Goal: Information Seeking & Learning: Learn about a topic

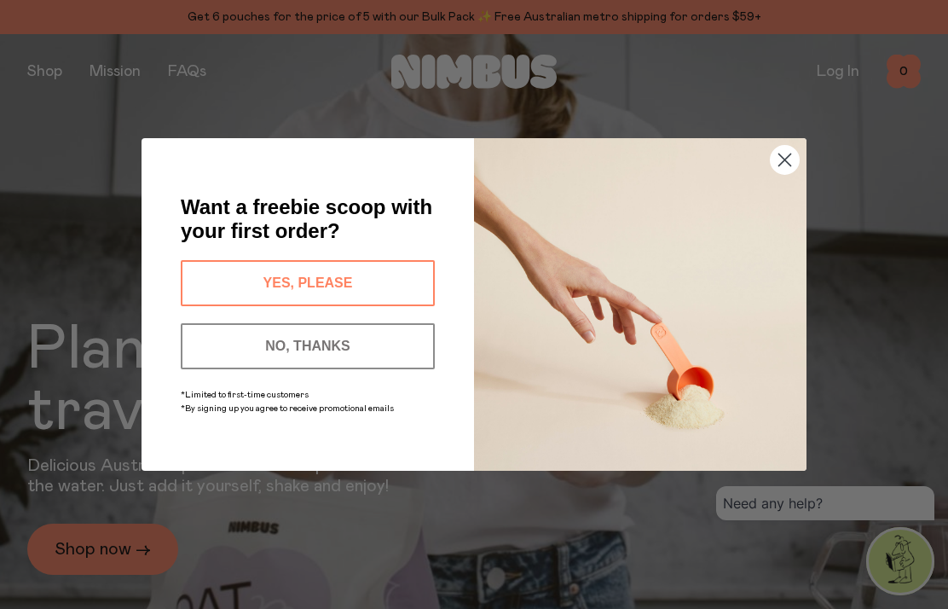
click at [817, 442] on div "Close dialog Want a freebie scoop with your first order? YES, PLEASE NO, THANKS…" at bounding box center [473, 304] width 733 height 401
click at [790, 166] on icon "Close dialog" at bounding box center [785, 160] width 12 height 12
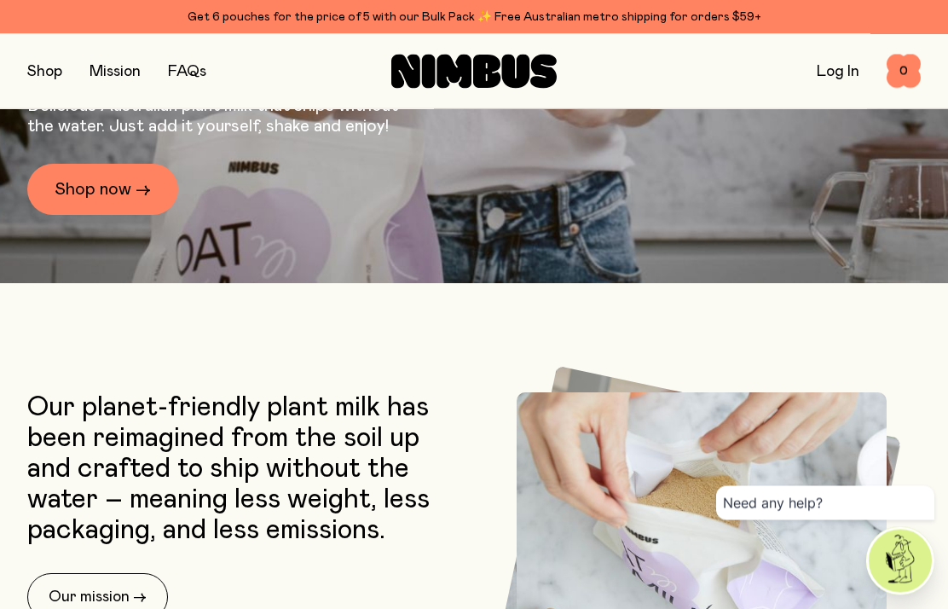
scroll to position [360, 0]
click at [60, 215] on link "Shop now →" at bounding box center [102, 189] width 151 height 51
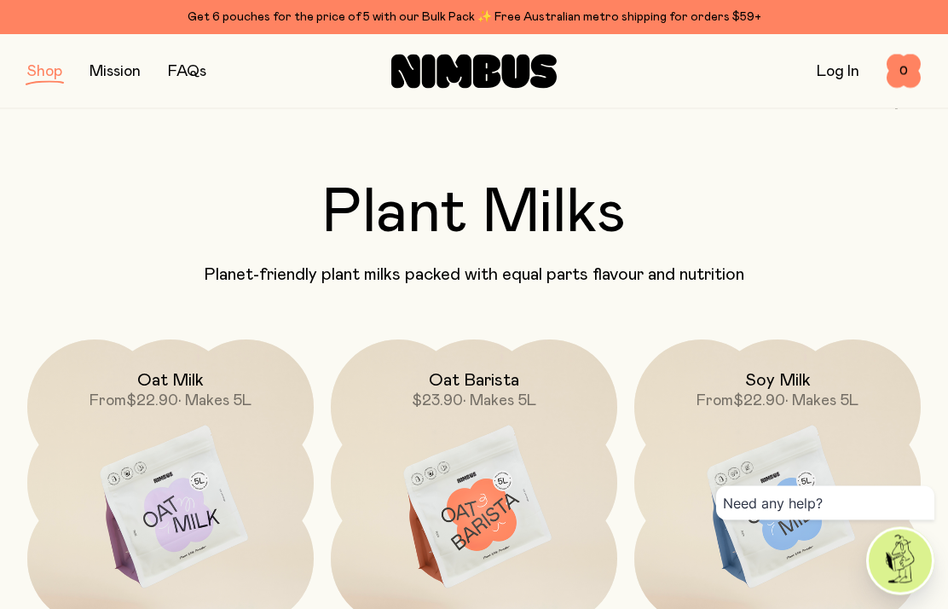
scroll to position [22, 0]
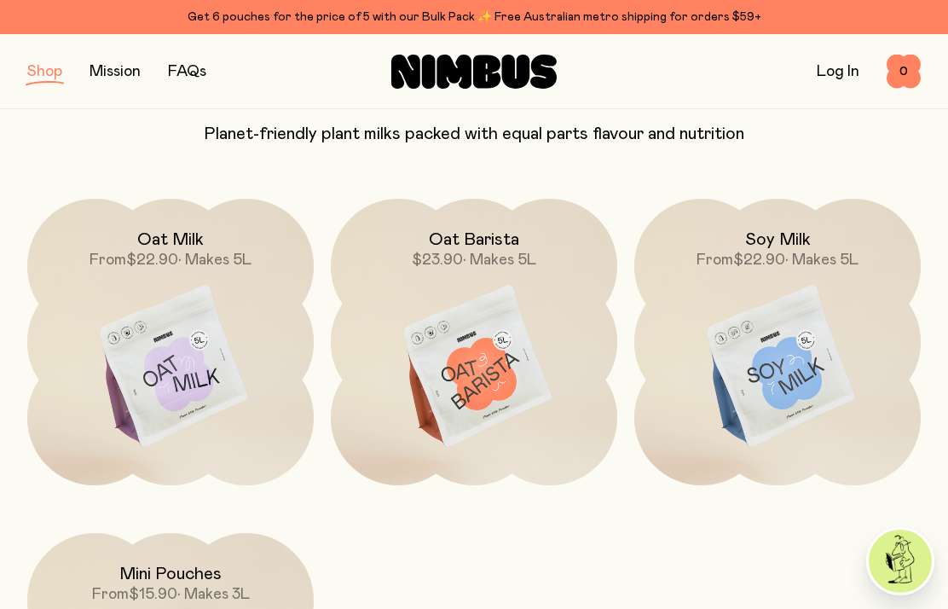
click at [143, 421] on img at bounding box center [170, 367] width 286 height 337
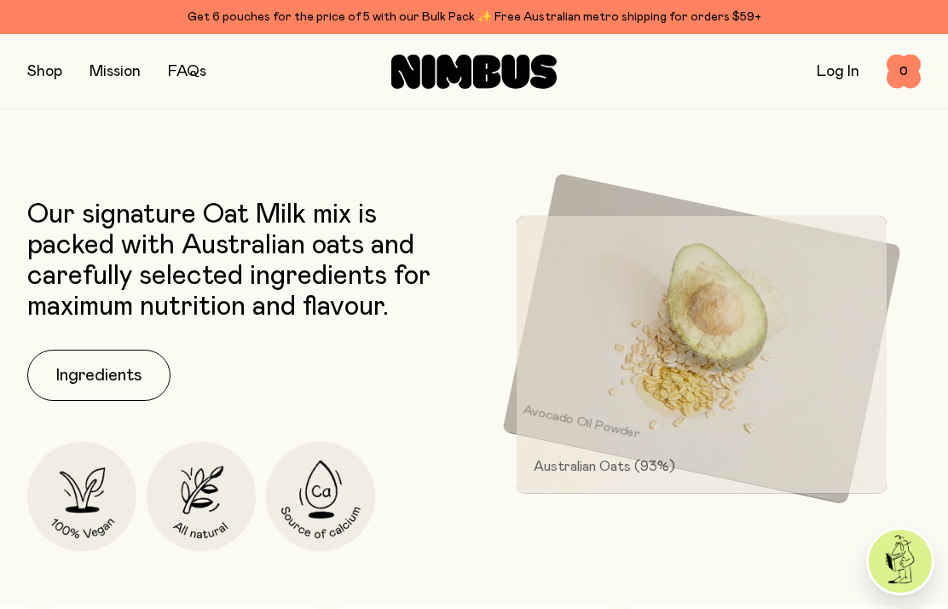
scroll to position [628, 0]
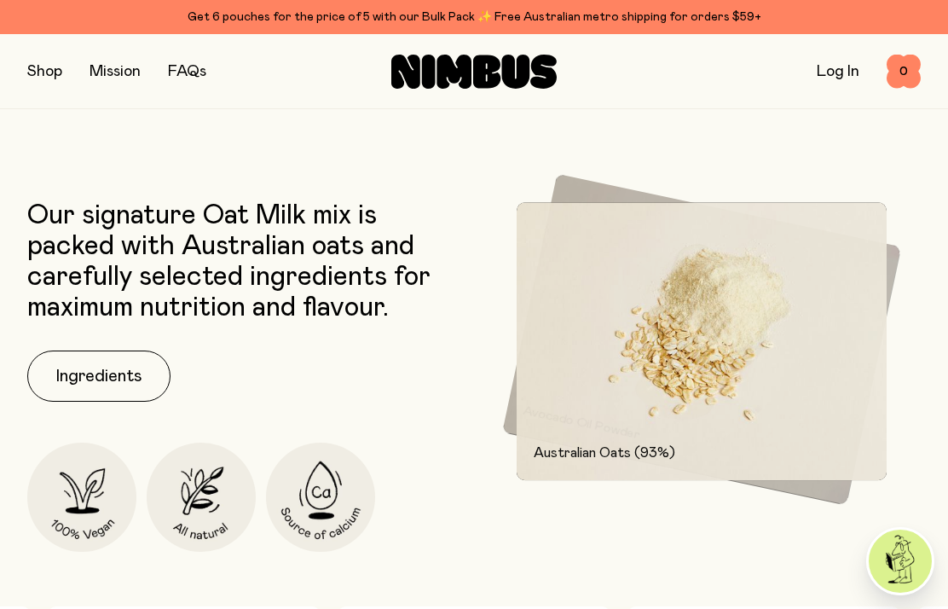
click at [47, 356] on button "Ingredients" at bounding box center [98, 375] width 143 height 51
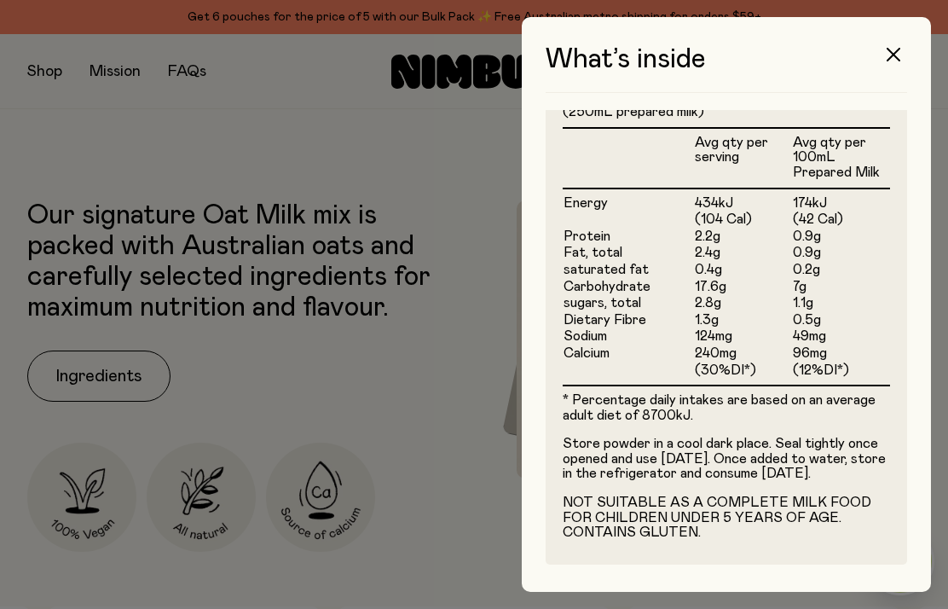
scroll to position [497, 0]
click at [893, 65] on button "button" at bounding box center [893, 54] width 41 height 41
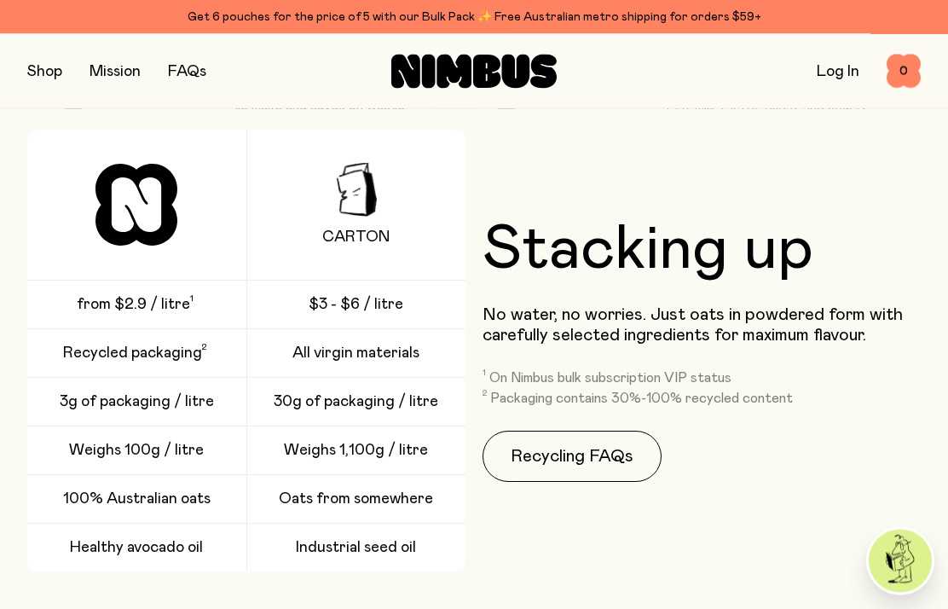
scroll to position [2235, 0]
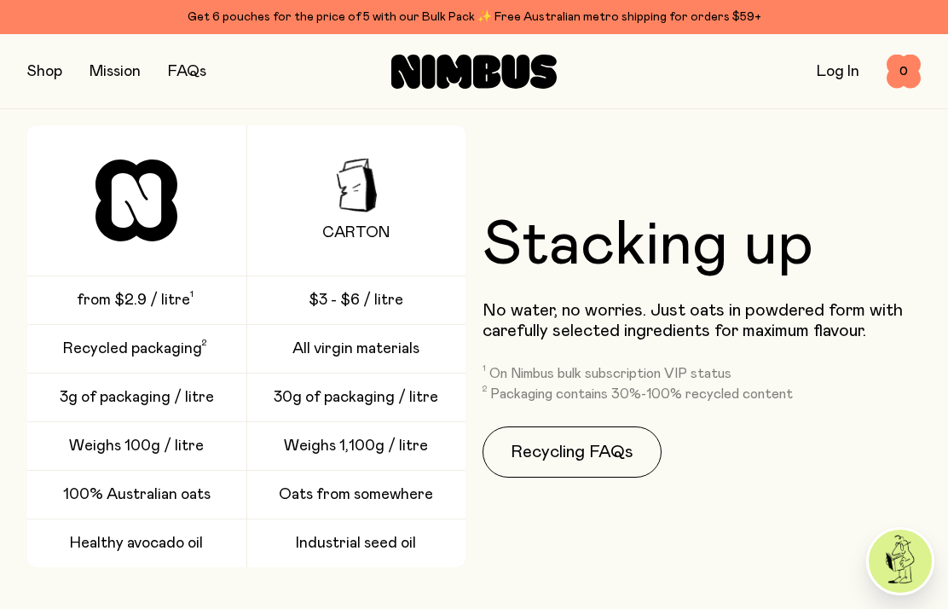
click at [633, 437] on link "Recycling FAQs" at bounding box center [571, 451] width 179 height 51
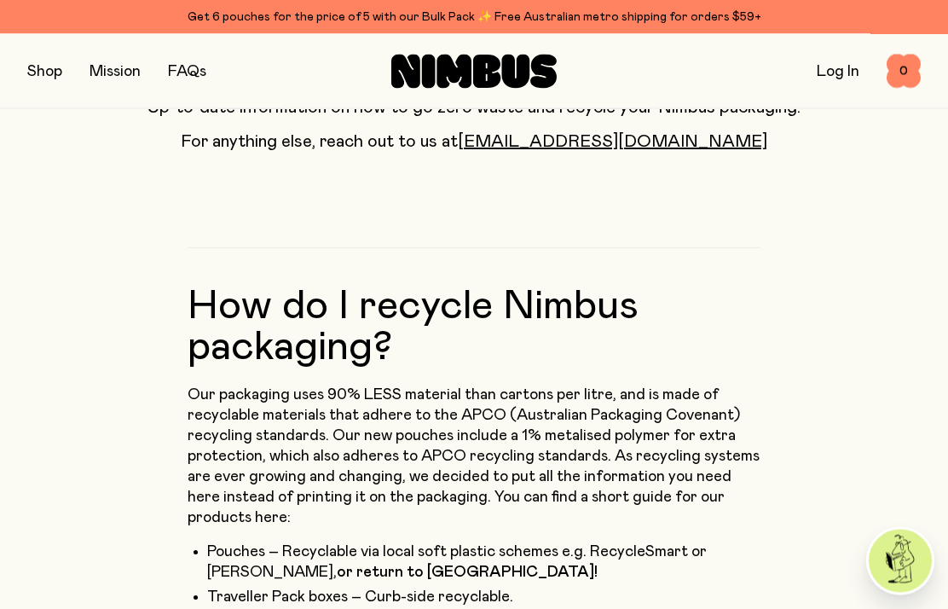
scroll to position [210, 0]
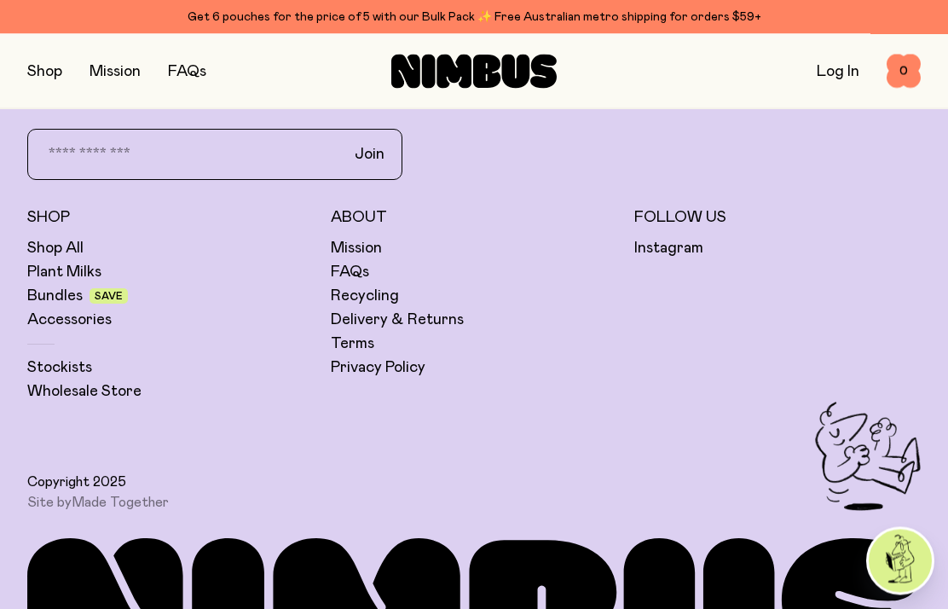
scroll to position [4152, 0]
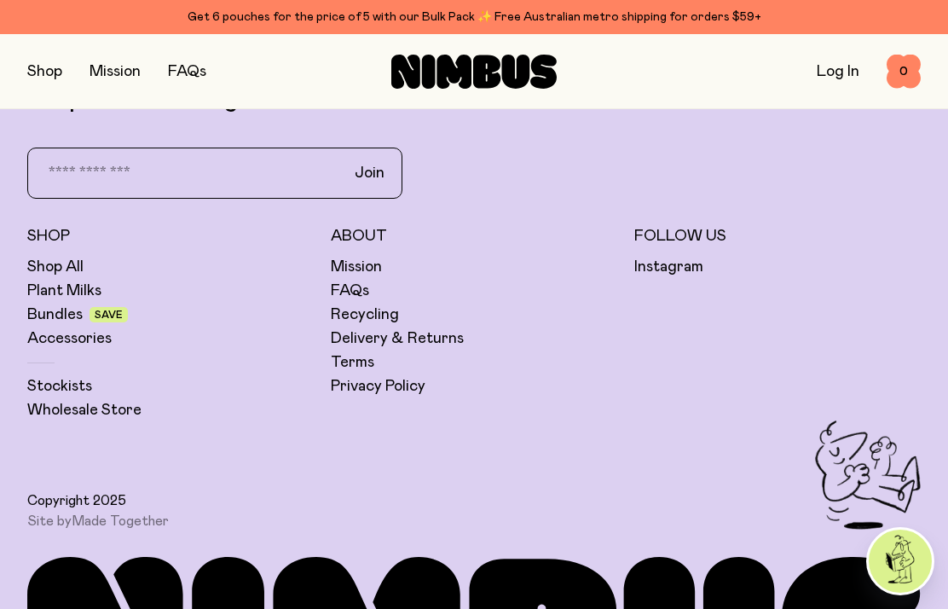
click at [368, 280] on link "FAQs" at bounding box center [350, 290] width 38 height 20
